Goal: Information Seeking & Learning: Check status

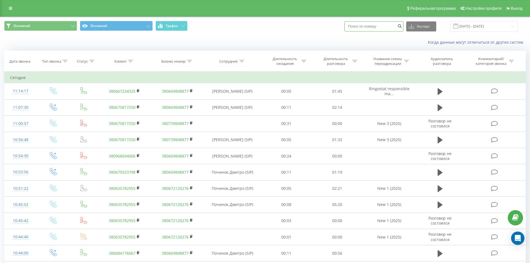
click at [374, 23] on input at bounding box center [373, 26] width 59 height 10
paste input "[PHONE_NUMBER]"
type input "380675762162"
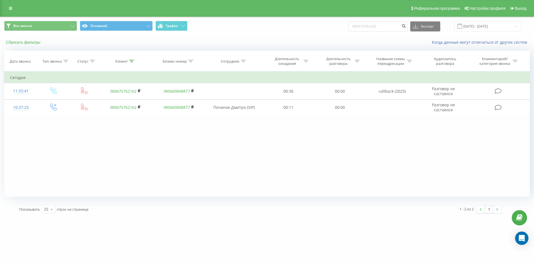
click at [36, 43] on button "Сбросить фильтры" at bounding box center [23, 42] width 39 height 5
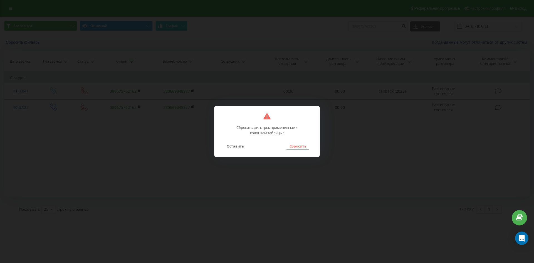
click at [300, 145] on button "Сбросить" at bounding box center [297, 145] width 23 height 7
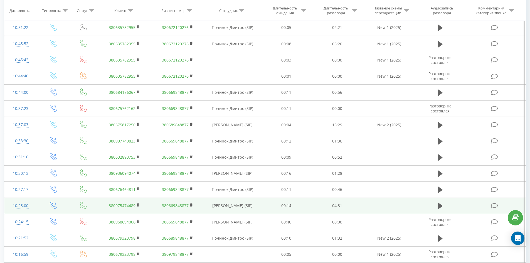
scroll to position [230, 0]
